Goal: Find specific page/section: Find specific page/section

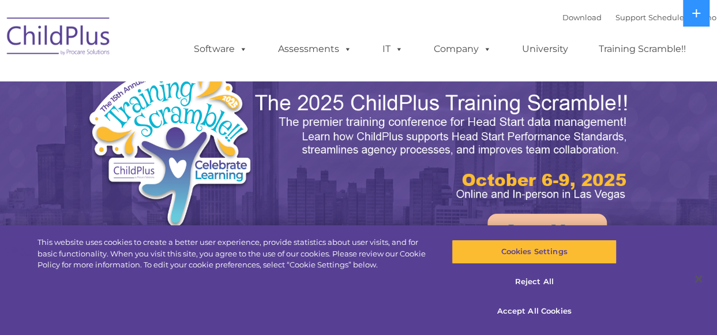
select select "MEDIUM"
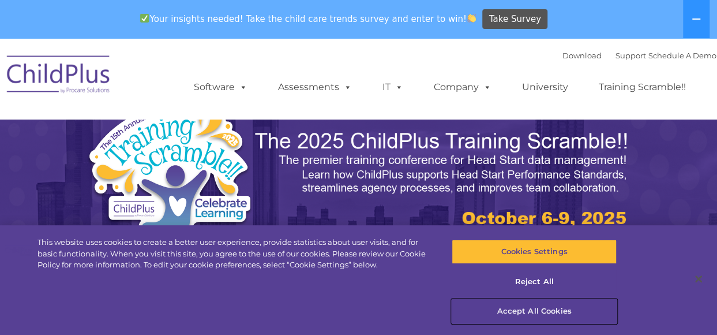
click at [538, 312] on button "Accept All Cookies" at bounding box center [534, 311] width 165 height 24
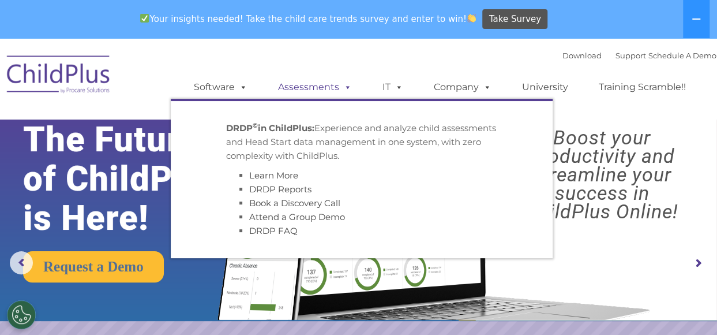
click at [320, 87] on link "Assessments" at bounding box center [314, 87] width 97 height 23
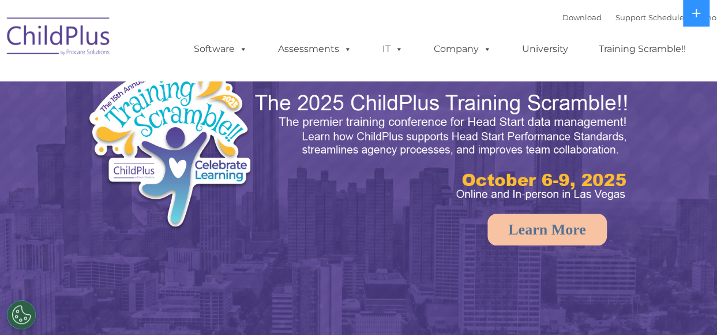
select select "MEDIUM"
